Goal: Information Seeking & Learning: Learn about a topic

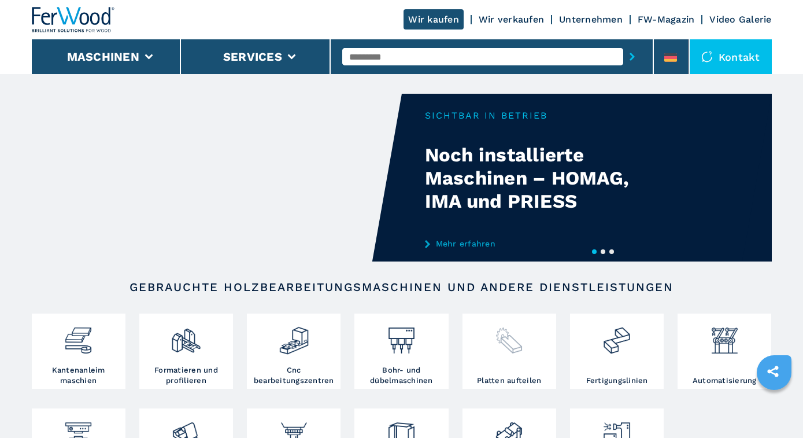
scroll to position [240, 0]
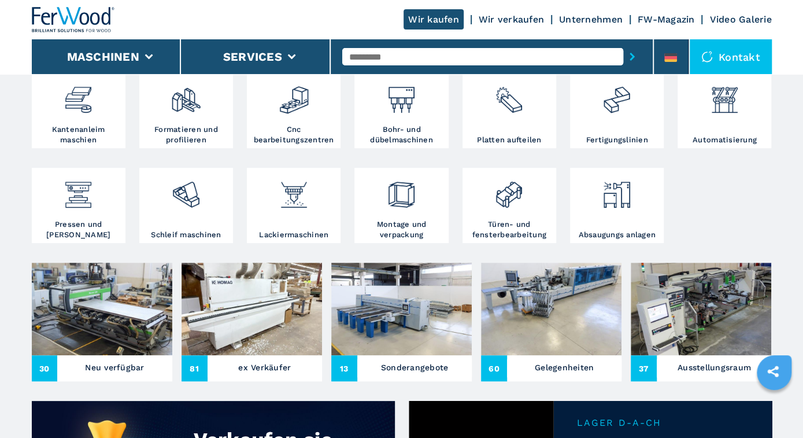
click at [381, 57] on input "text" at bounding box center [482, 56] width 281 height 17
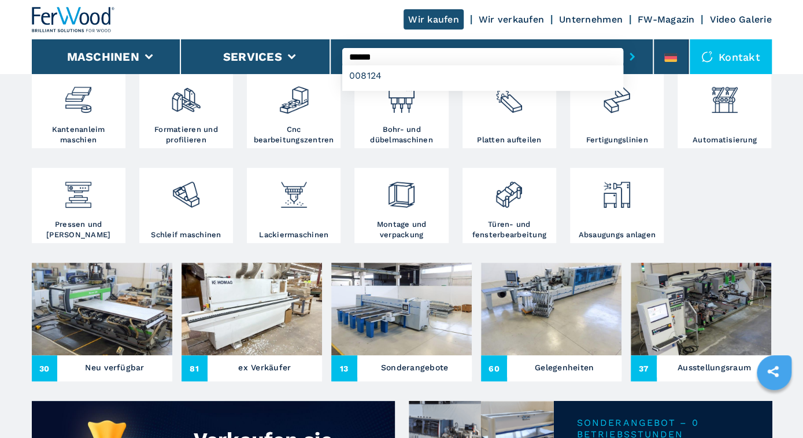
type input "******"
click at [623, 43] on button "submit-button" at bounding box center [632, 56] width 18 height 27
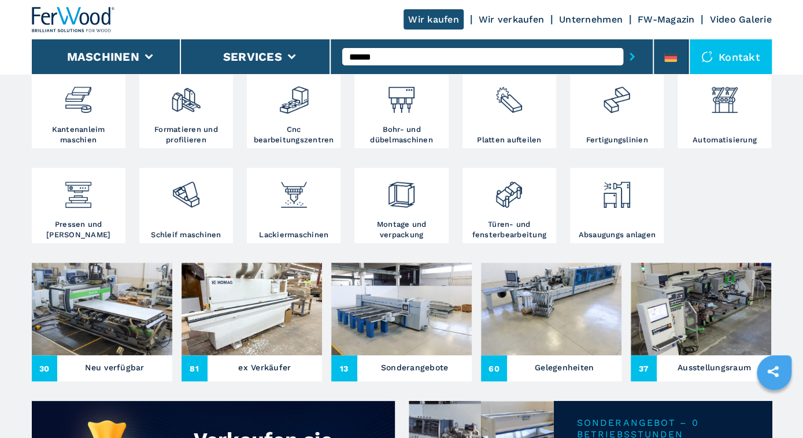
click at [392, 54] on input "******" at bounding box center [482, 56] width 281 height 17
click at [623, 43] on button "submit-button" at bounding box center [632, 56] width 18 height 27
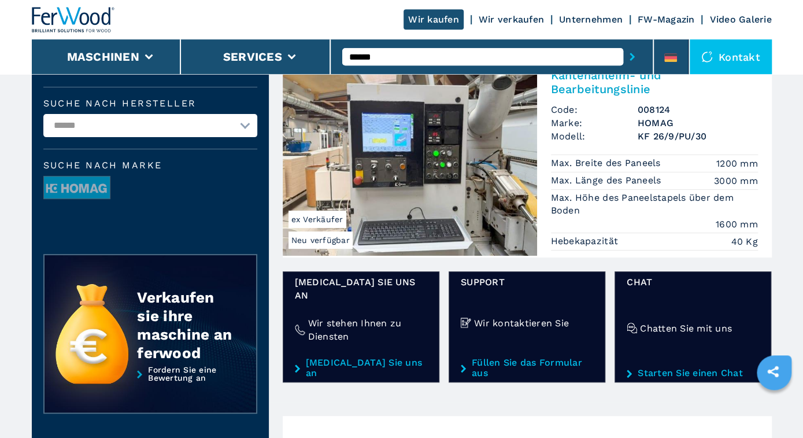
scroll to position [120, 0]
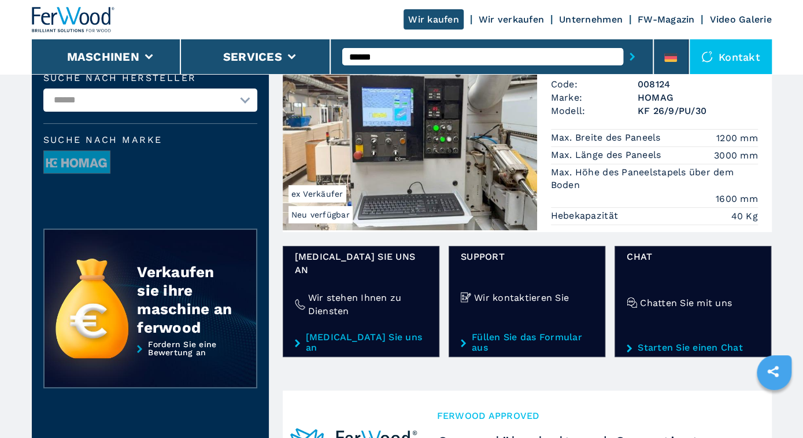
click at [446, 164] on img at bounding box center [410, 132] width 254 height 197
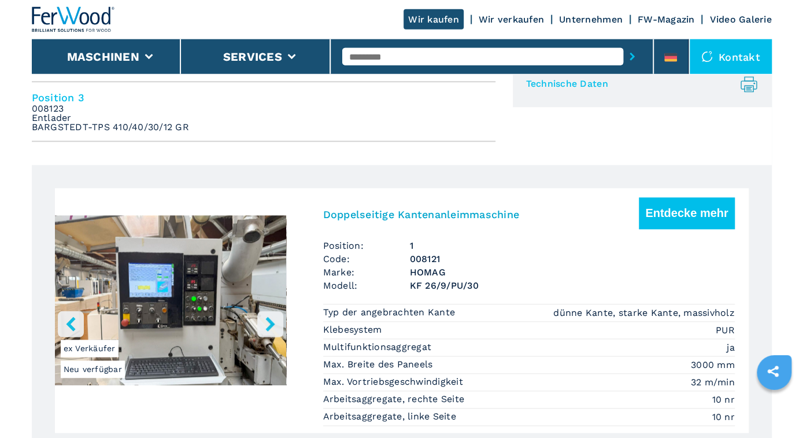
scroll to position [541, 0]
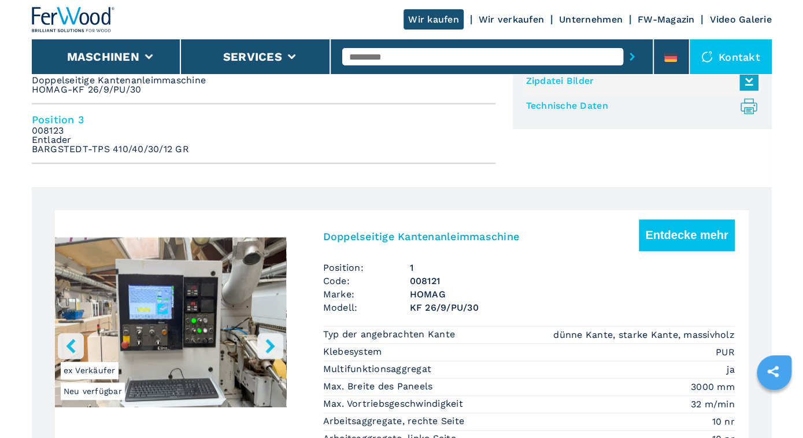
drag, startPoint x: 677, startPoint y: 234, endPoint x: 628, endPoint y: 233, distance: 48.6
click at [676, 234] on button "Entdecke mehr" at bounding box center [686, 235] width 95 height 32
drag, startPoint x: 659, startPoint y: 233, endPoint x: 647, endPoint y: 234, distance: 11.6
click at [658, 233] on button "Entdecke mehr" at bounding box center [686, 235] width 95 height 32
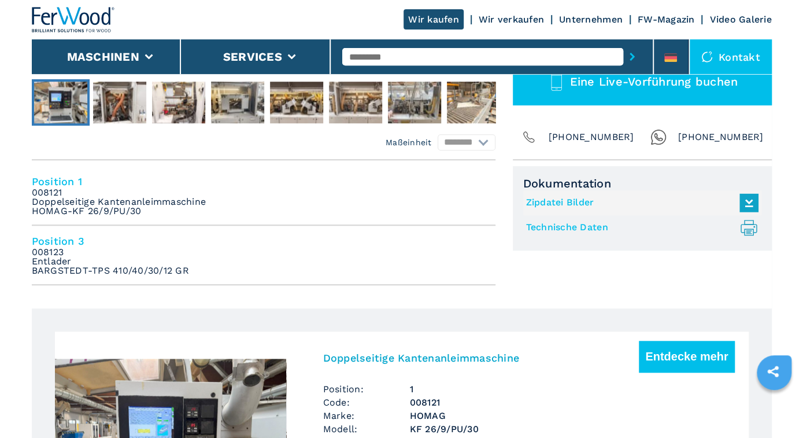
scroll to position [421, 0]
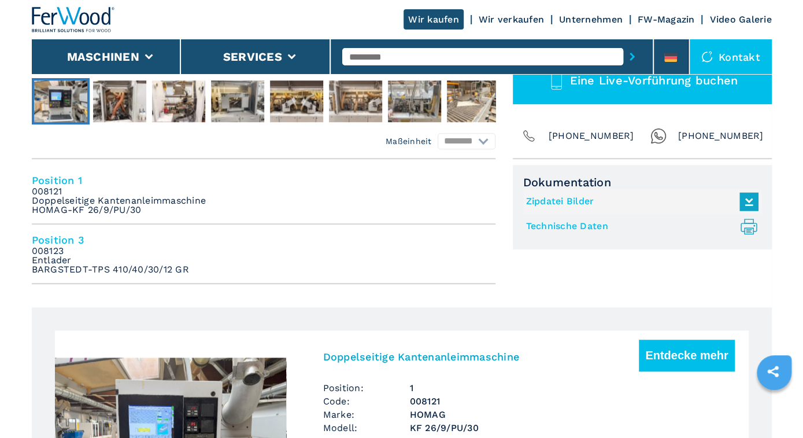
click at [57, 264] on em "008123 Entlader BARGSTEDT-TPS 410/40/30/12 GR" at bounding box center [110, 260] width 157 height 28
click at [60, 265] on em "008123 Entlader BARGSTEDT-TPS 410/40/30/12 GR" at bounding box center [110, 260] width 157 height 28
click at [53, 236] on h4 "Position 3" at bounding box center [264, 239] width 464 height 13
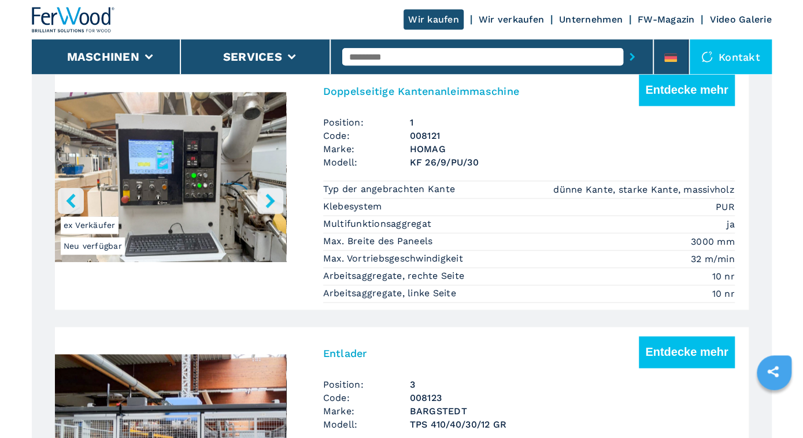
click at [53, 237] on ul "Neu verfügbar ex Verkäufer Doppelseitige Kantenanleimmaschine Entdecke mehr Pos…" at bounding box center [401, 303] width 703 height 476
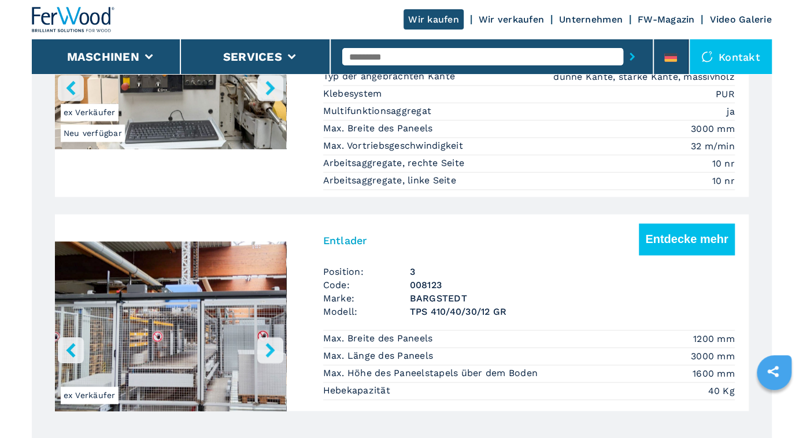
scroll to position [927, 0]
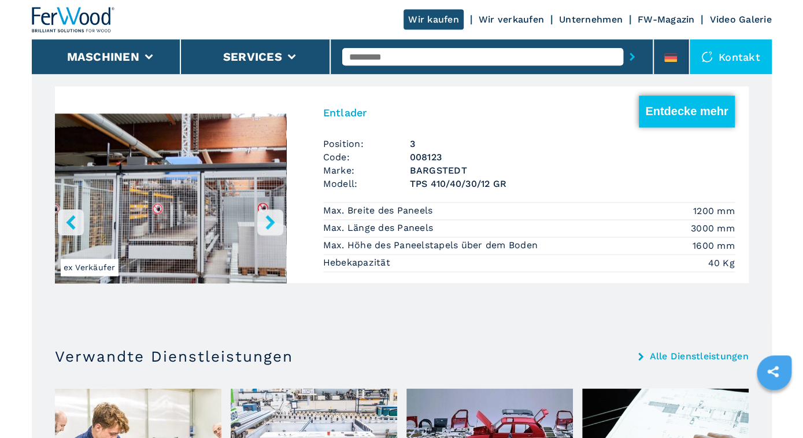
click at [675, 105] on button "Entdecke mehr" at bounding box center [686, 111] width 95 height 32
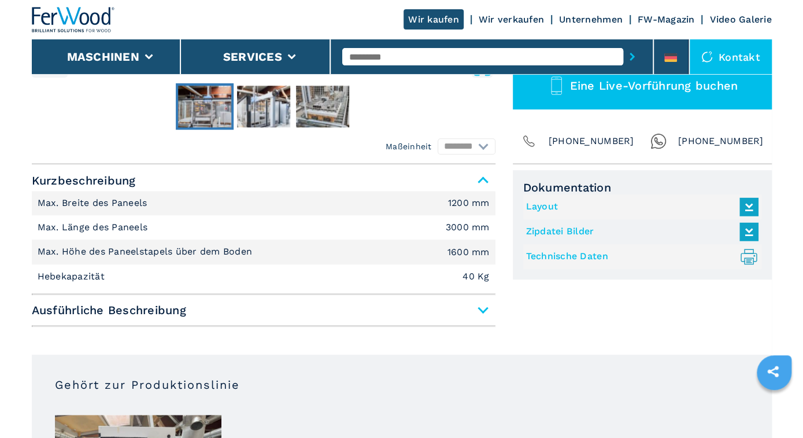
scroll to position [421, 0]
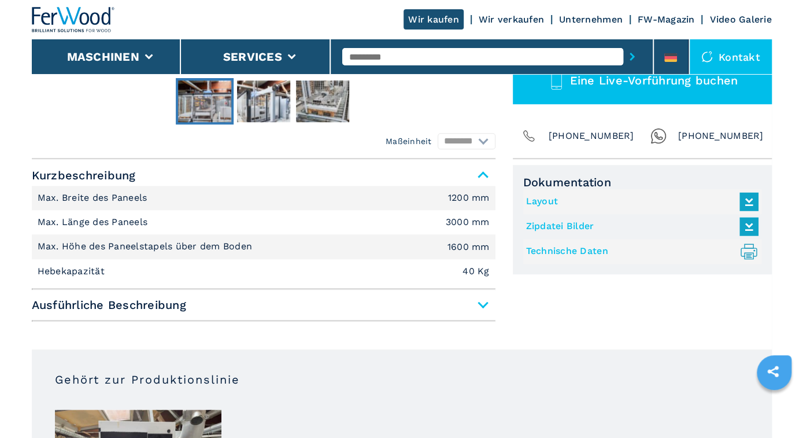
click at [544, 201] on link "Layout" at bounding box center [639, 201] width 227 height 19
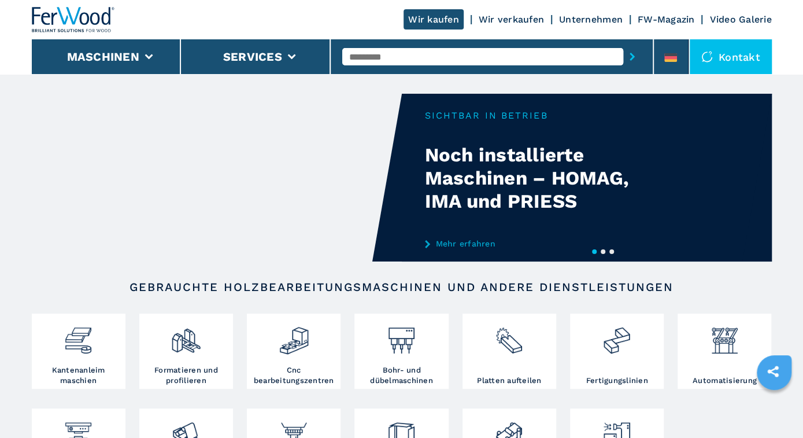
click at [353, 57] on input "text" at bounding box center [482, 56] width 281 height 17
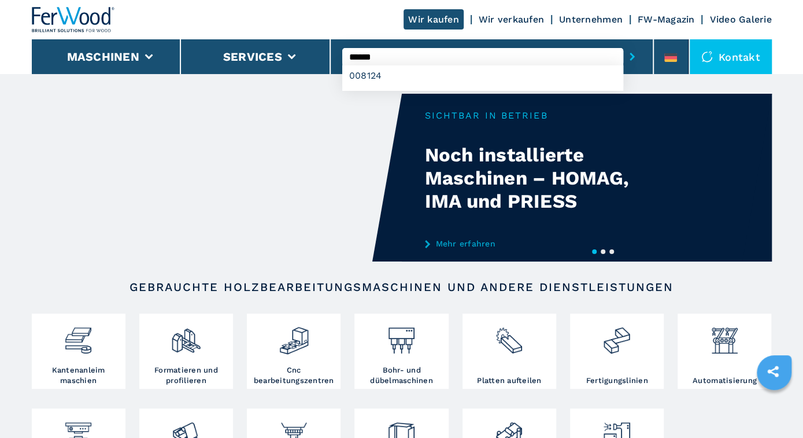
type input "******"
click at [623, 43] on button "submit-button" at bounding box center [632, 56] width 18 height 27
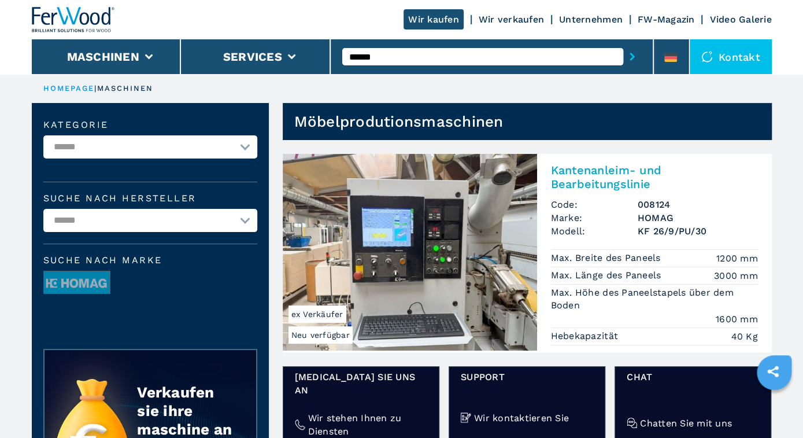
drag, startPoint x: 432, startPoint y: 278, endPoint x: 442, endPoint y: 278, distance: 9.8
click at [431, 278] on img at bounding box center [410, 252] width 254 height 197
click at [448, 280] on img at bounding box center [410, 252] width 254 height 197
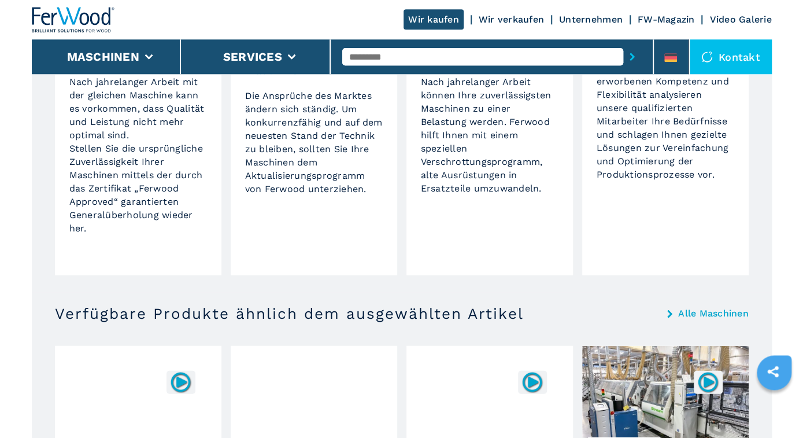
scroll to position [1503, 0]
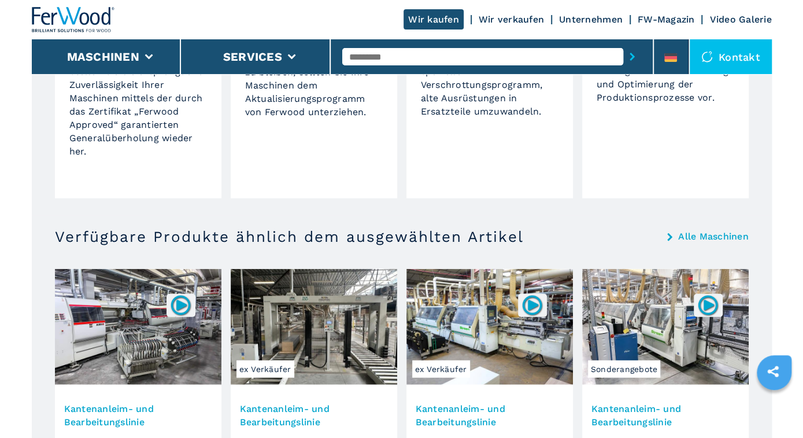
click at [377, 55] on input "text" at bounding box center [482, 56] width 281 height 17
paste input "******"
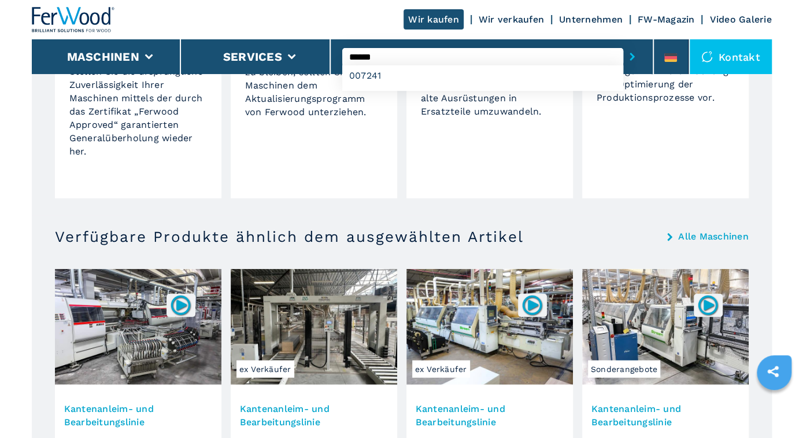
click at [400, 55] on input "******" at bounding box center [482, 56] width 281 height 17
click at [376, 76] on div "007241" at bounding box center [482, 75] width 281 height 21
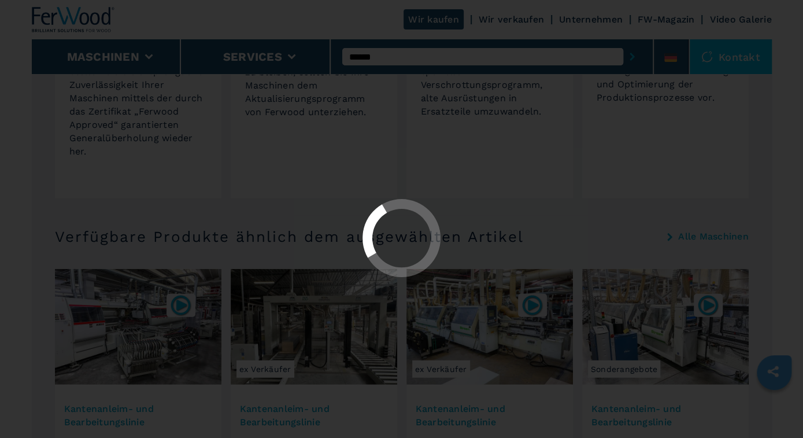
click at [404, 57] on div at bounding box center [401, 219] width 803 height 438
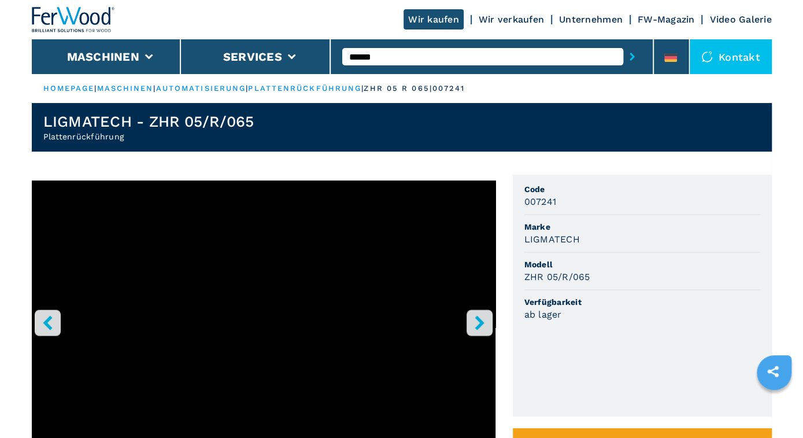
click at [478, 321] on icon "right-button" at bounding box center [479, 322] width 9 height 14
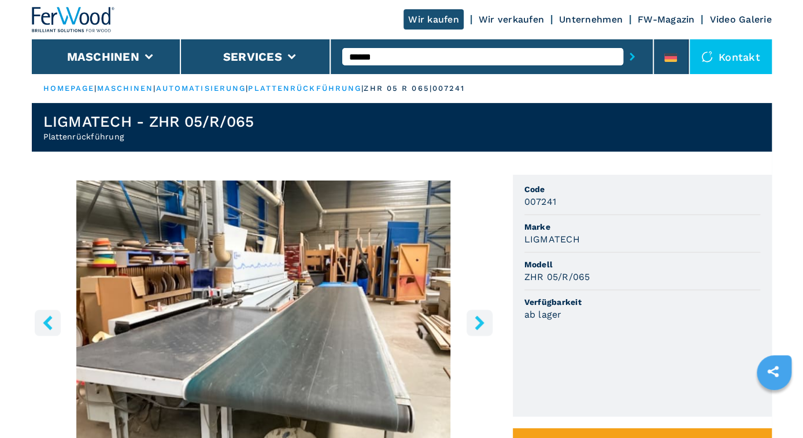
click at [382, 54] on input "******" at bounding box center [482, 56] width 281 height 17
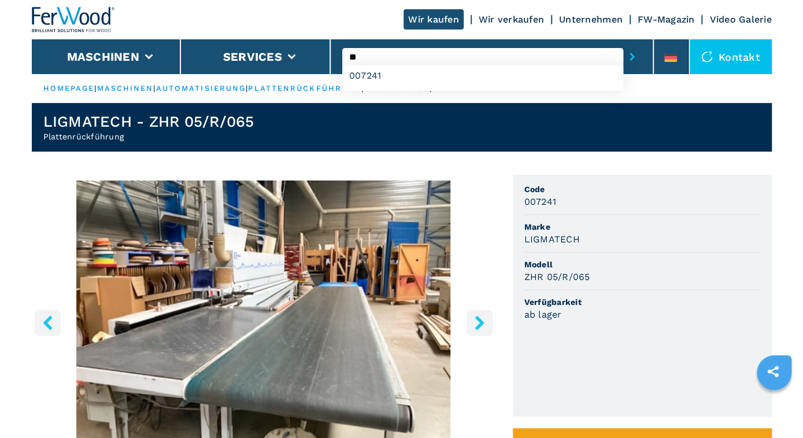
type input "*"
type input "******"
click at [390, 78] on div "008147" at bounding box center [482, 75] width 281 height 21
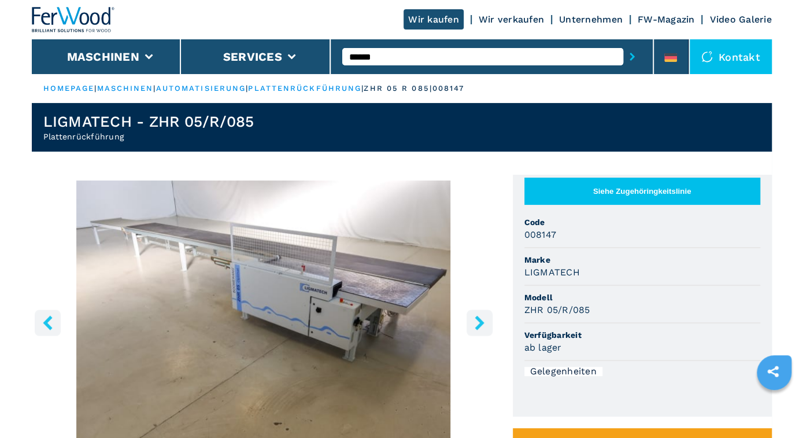
click at [373, 196] on img "Go to Slide 1" at bounding box center [264, 320] width 464 height 280
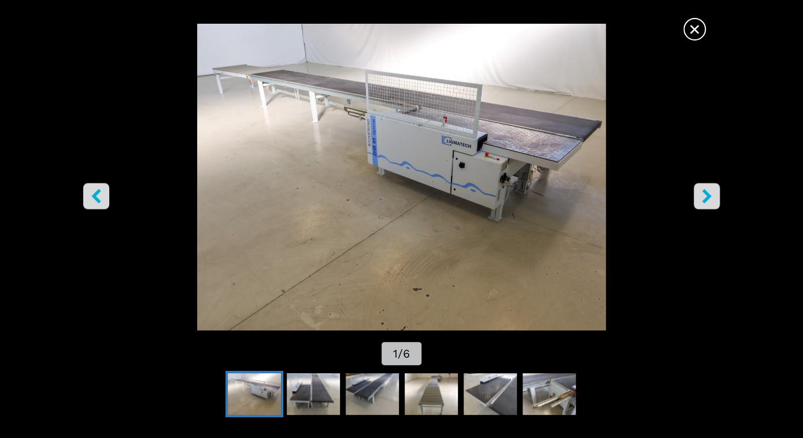
click at [692, 25] on span "×" at bounding box center [694, 27] width 20 height 20
